Goal: Use online tool/utility: Utilize a website feature to perform a specific function

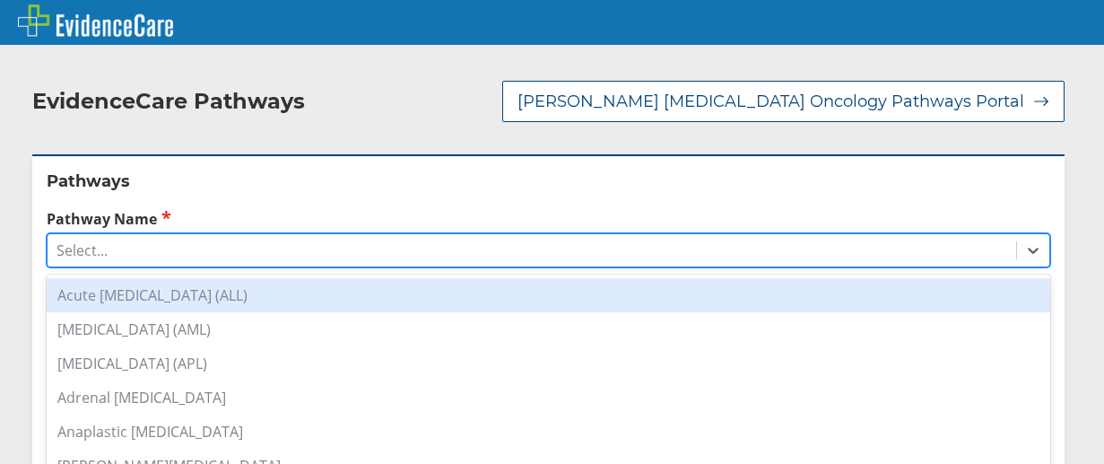
click at [181, 235] on div "Select..." at bounding box center [532, 250] width 968 height 30
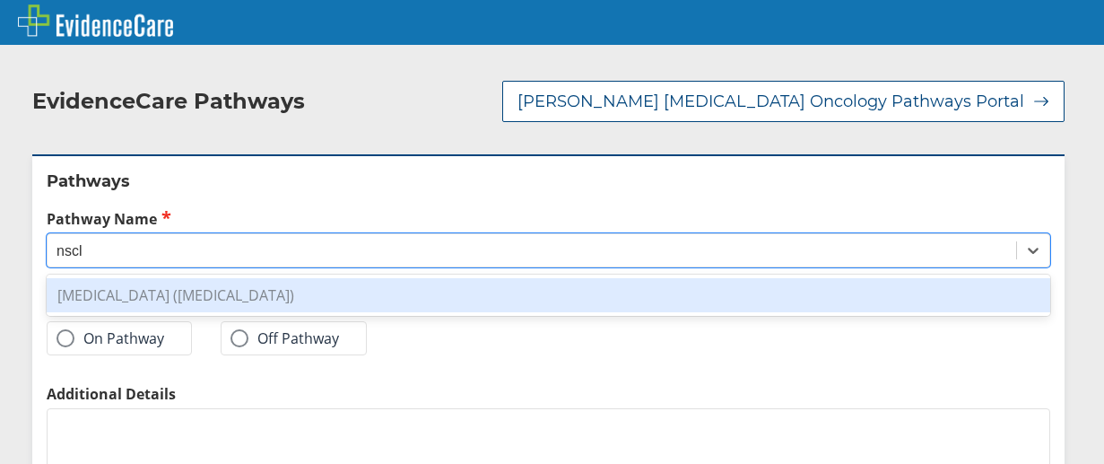
click at [244, 278] on div "[MEDICAL_DATA] ([MEDICAL_DATA])" at bounding box center [548, 295] width 1003 height 34
type input "nscl"
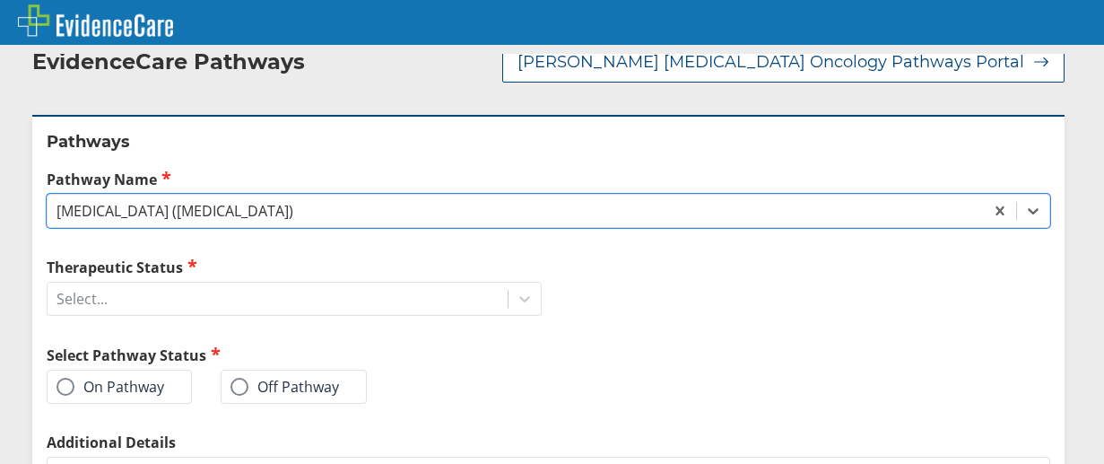
scroll to position [105, 0]
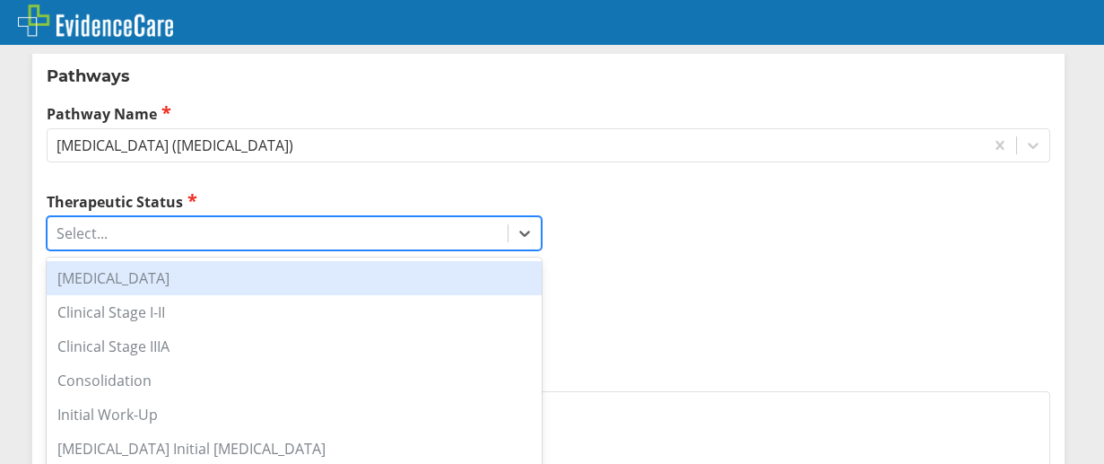
click at [391, 218] on div "Select..." at bounding box center [278, 233] width 460 height 30
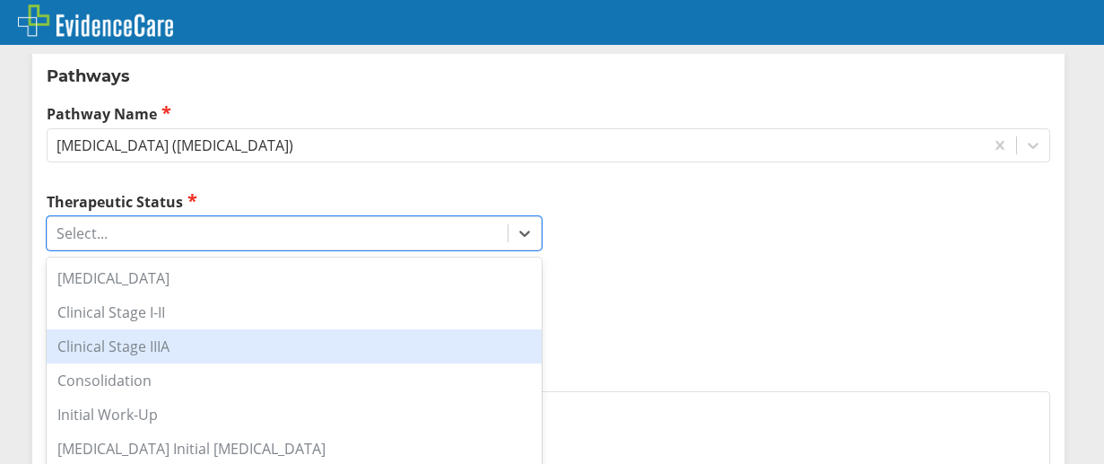
click at [177, 329] on div "Clinical Stage IIIA" at bounding box center [294, 346] width 495 height 34
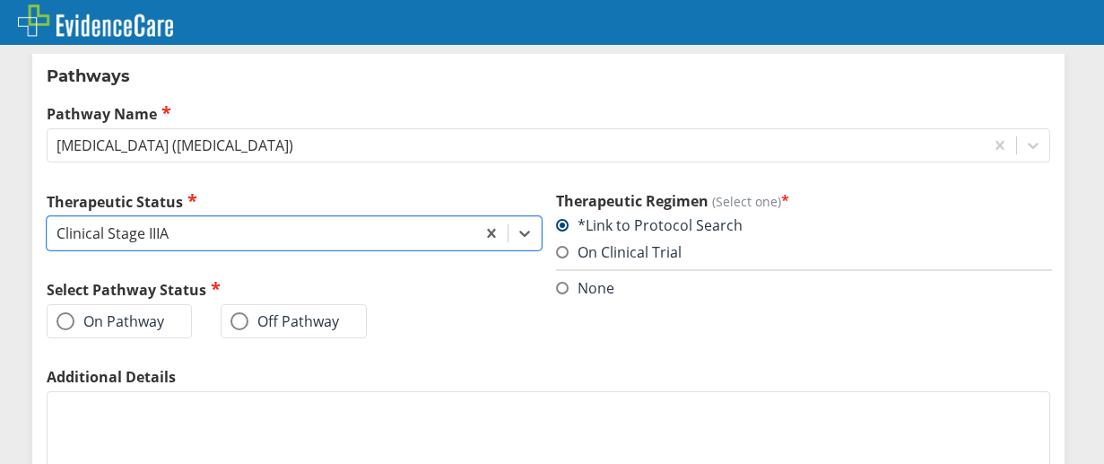
click at [65, 312] on span at bounding box center [65, 321] width 18 height 18
click at [0, 0] on input "On Pathway" at bounding box center [0, 0] width 0 height 0
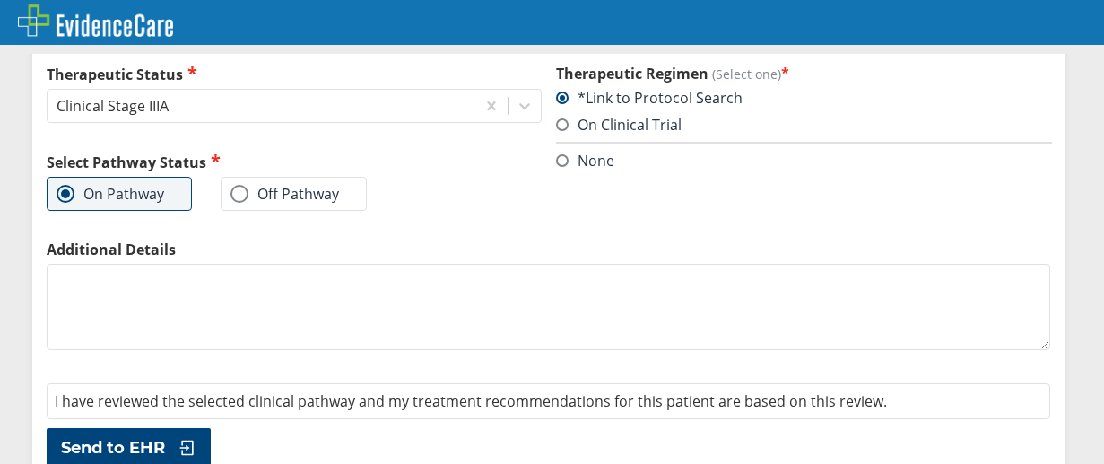
scroll to position [236, 0]
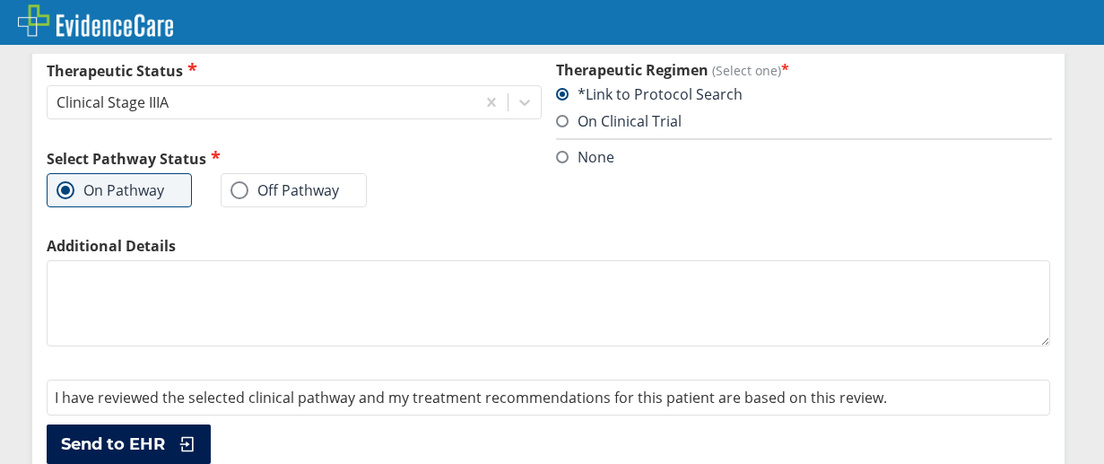
click at [144, 433] on span "Send to EHR" at bounding box center [113, 444] width 104 height 22
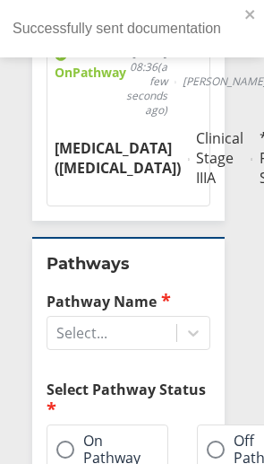
scroll to position [672, 0]
